Goal: Transaction & Acquisition: Purchase product/service

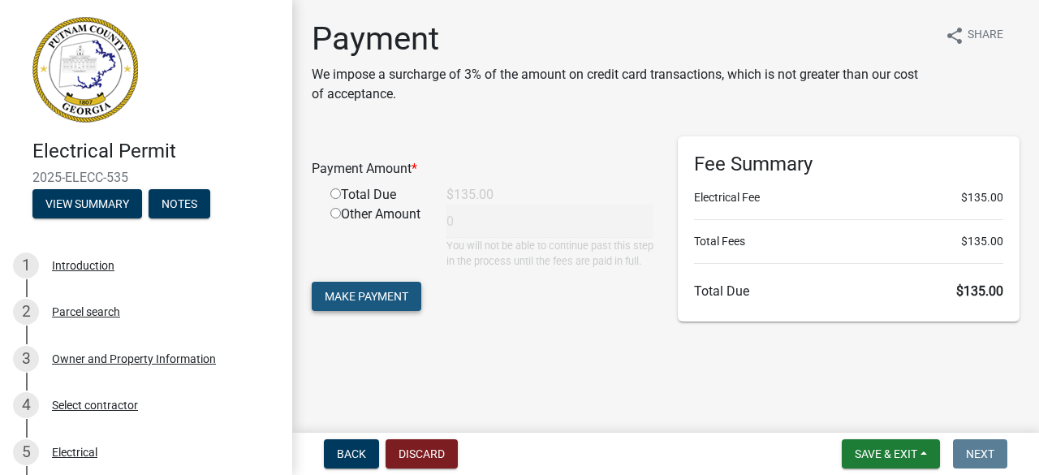
click at [404, 303] on span "Make Payment" at bounding box center [367, 296] width 84 height 13
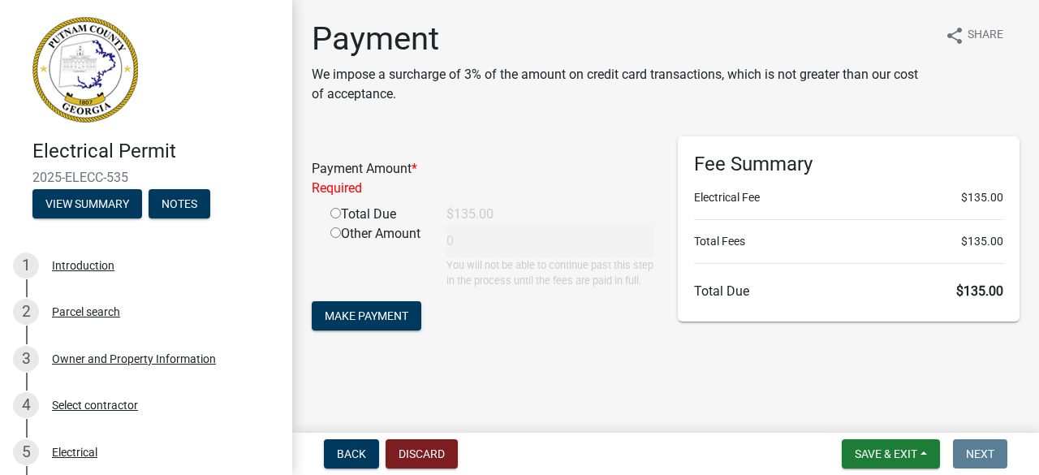
click at [335, 212] on input "radio" at bounding box center [335, 213] width 11 height 11
radio input "true"
type input "135"
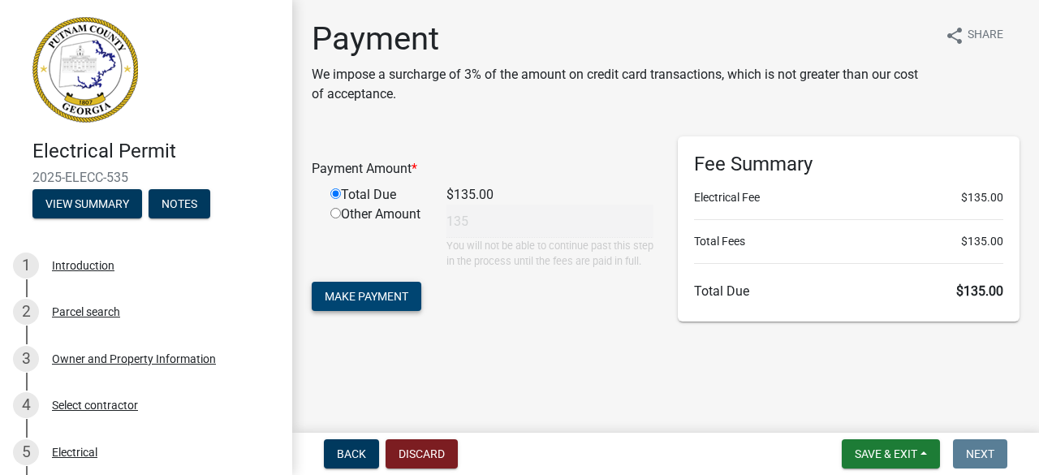
click at [383, 303] on span "Make Payment" at bounding box center [367, 296] width 84 height 13
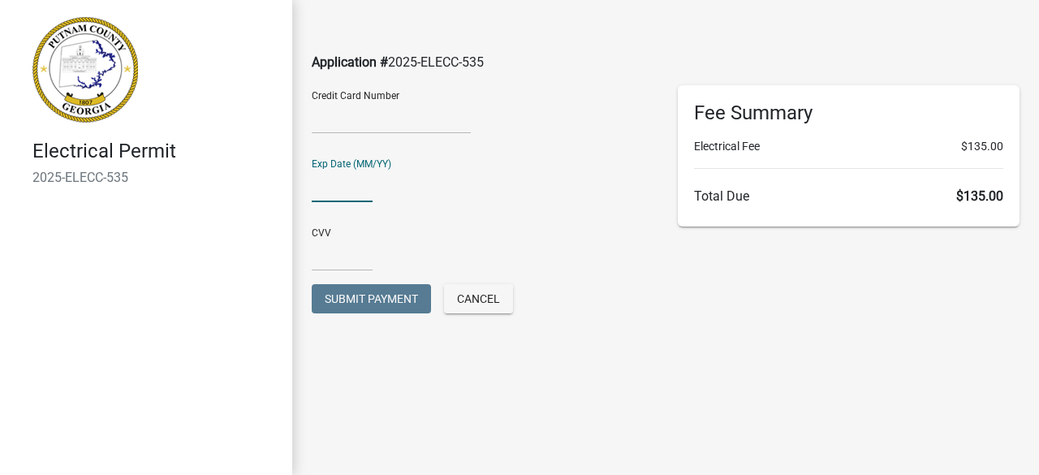
click at [338, 183] on input "text" at bounding box center [342, 185] width 61 height 33
type input "8/29"
click at [314, 256] on input "text" at bounding box center [342, 254] width 61 height 33
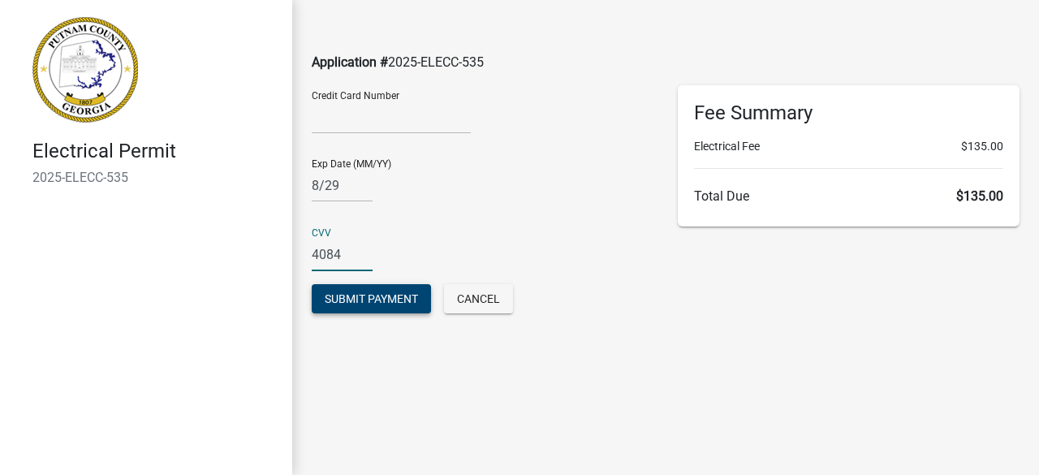
type input "4084"
click at [382, 308] on button "Submit Payment" at bounding box center [371, 298] width 119 height 29
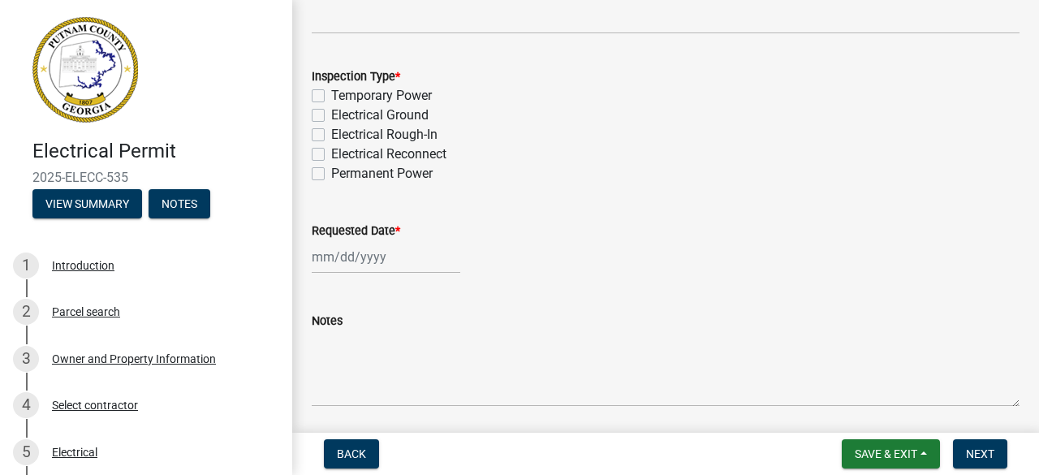
scroll to position [284, 0]
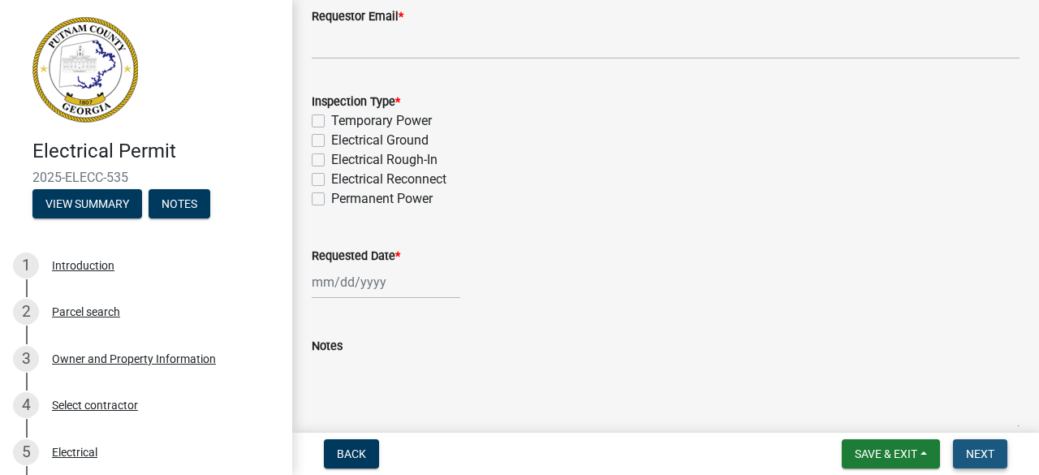
click at [987, 459] on span "Next" at bounding box center [980, 453] width 28 height 13
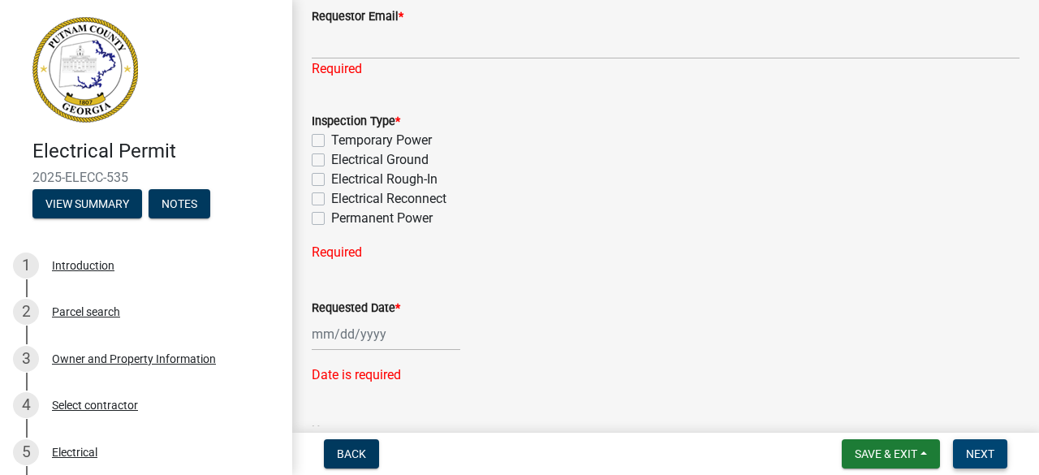
scroll to position [0, 0]
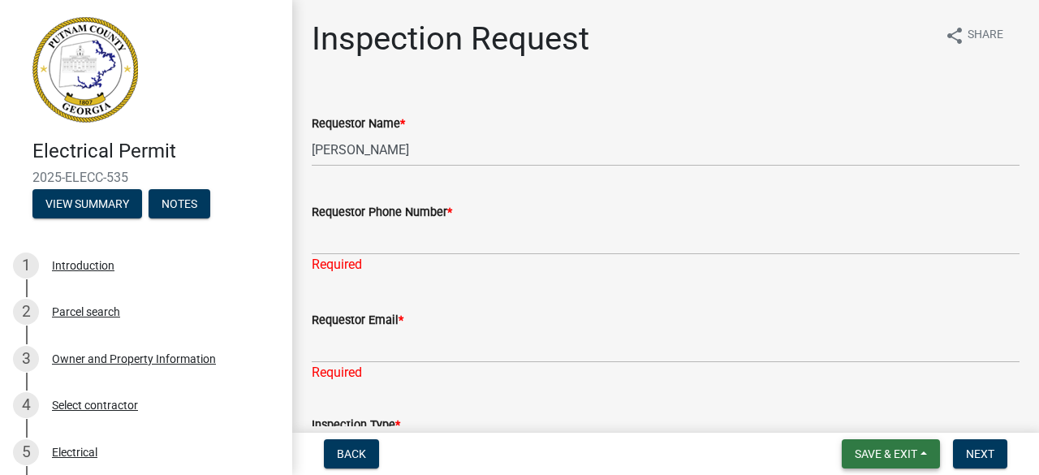
click at [870, 456] on span "Save & Exit" at bounding box center [886, 453] width 63 height 13
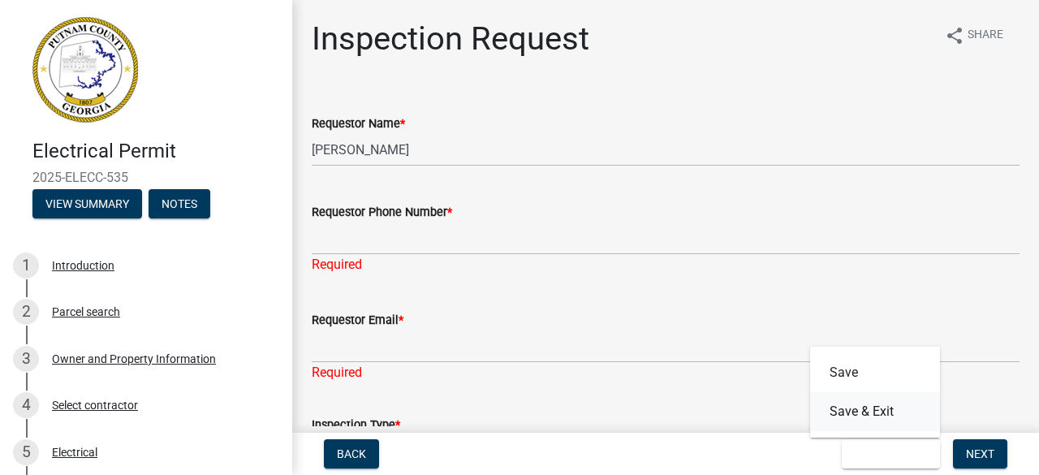
click at [862, 418] on button "Save & Exit" at bounding box center [875, 411] width 130 height 39
